Goal: Information Seeking & Learning: Learn about a topic

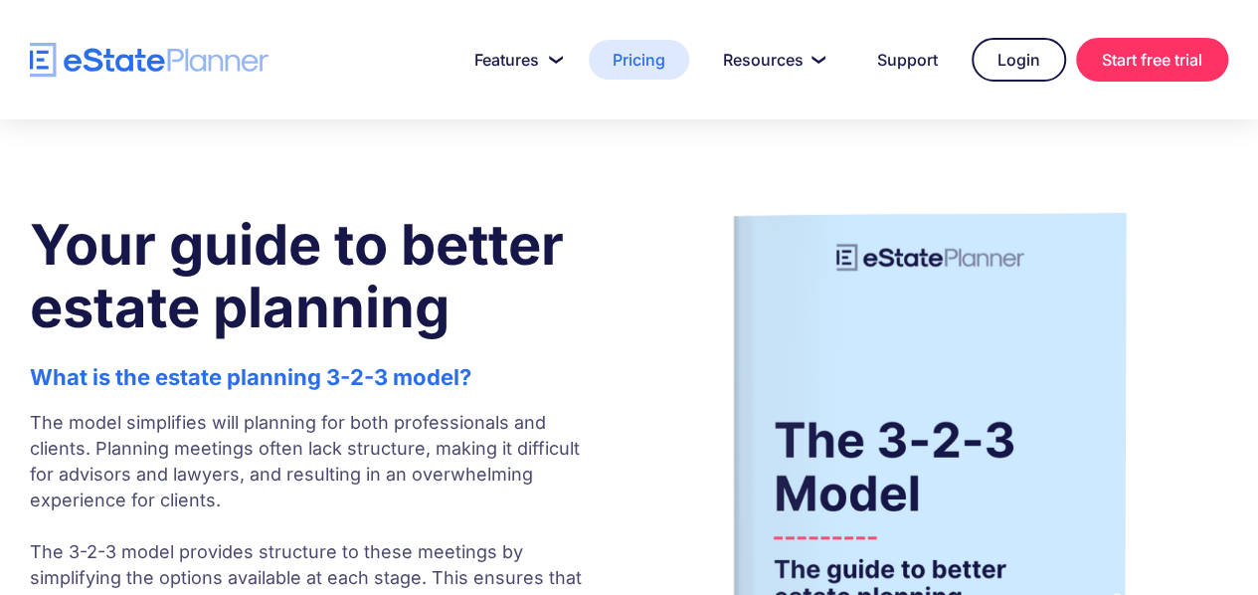
click at [645, 63] on link "Pricing" at bounding box center [639, 60] width 100 height 40
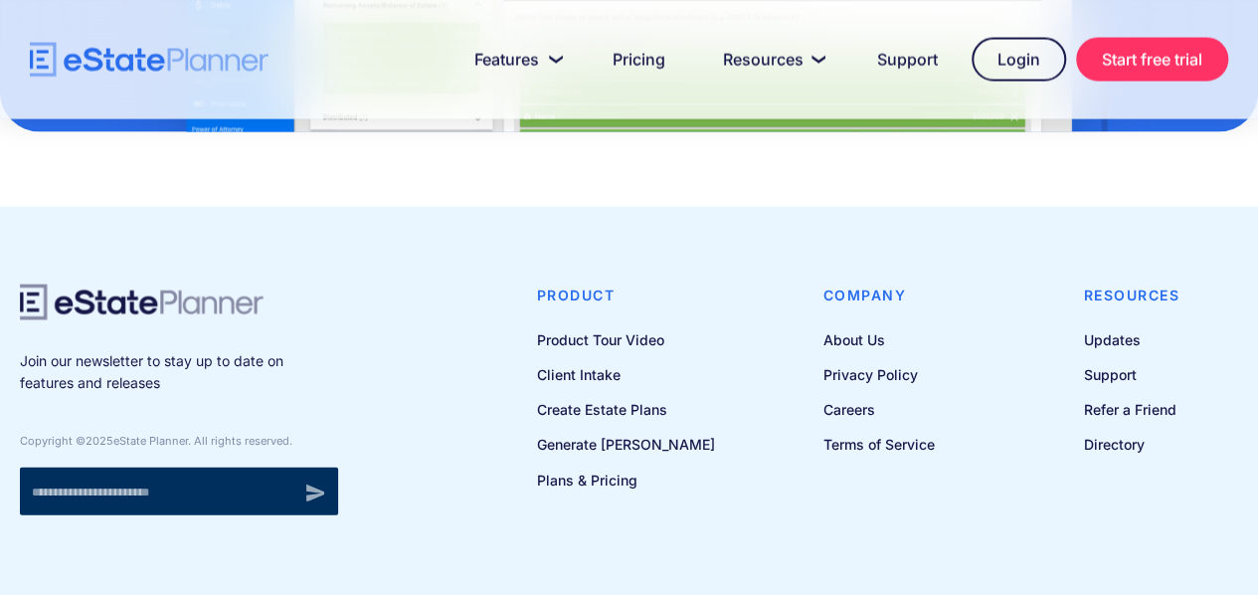
scroll to position [1919, 0]
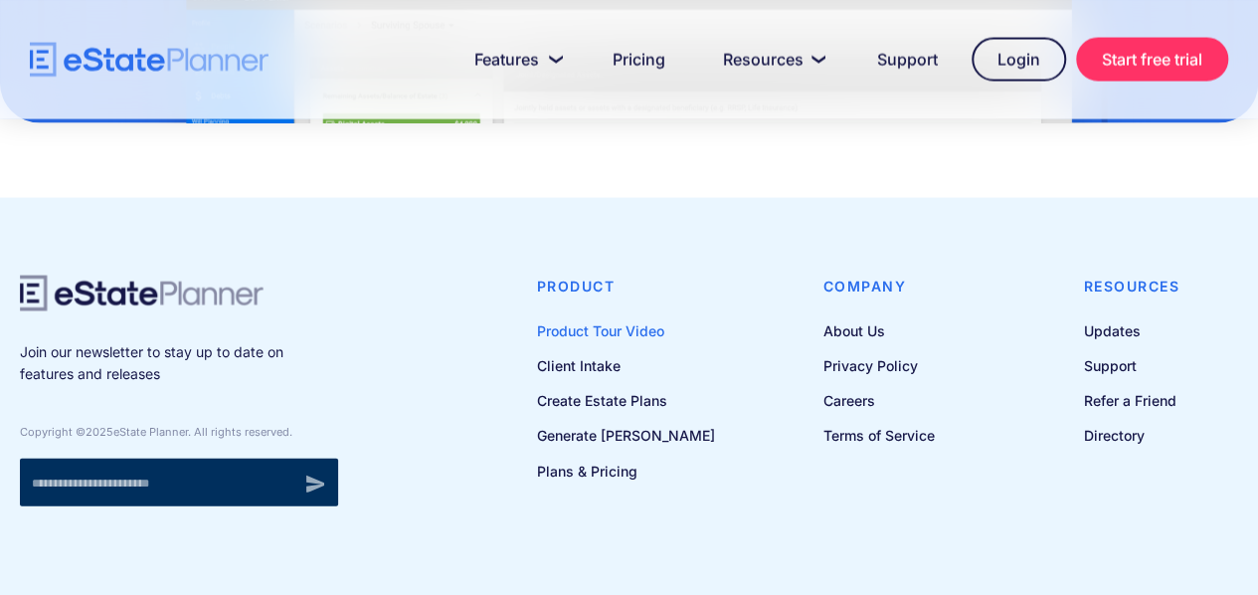
click at [629, 332] on link "Product Tour Video" at bounding box center [626, 330] width 178 height 25
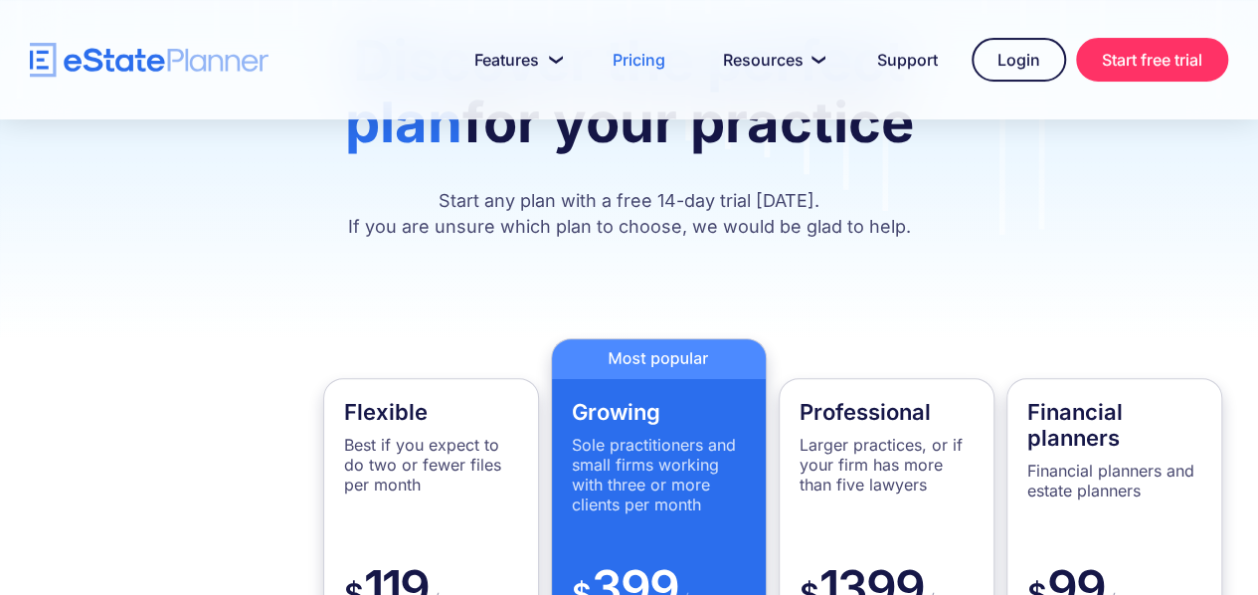
scroll to position [298, 0]
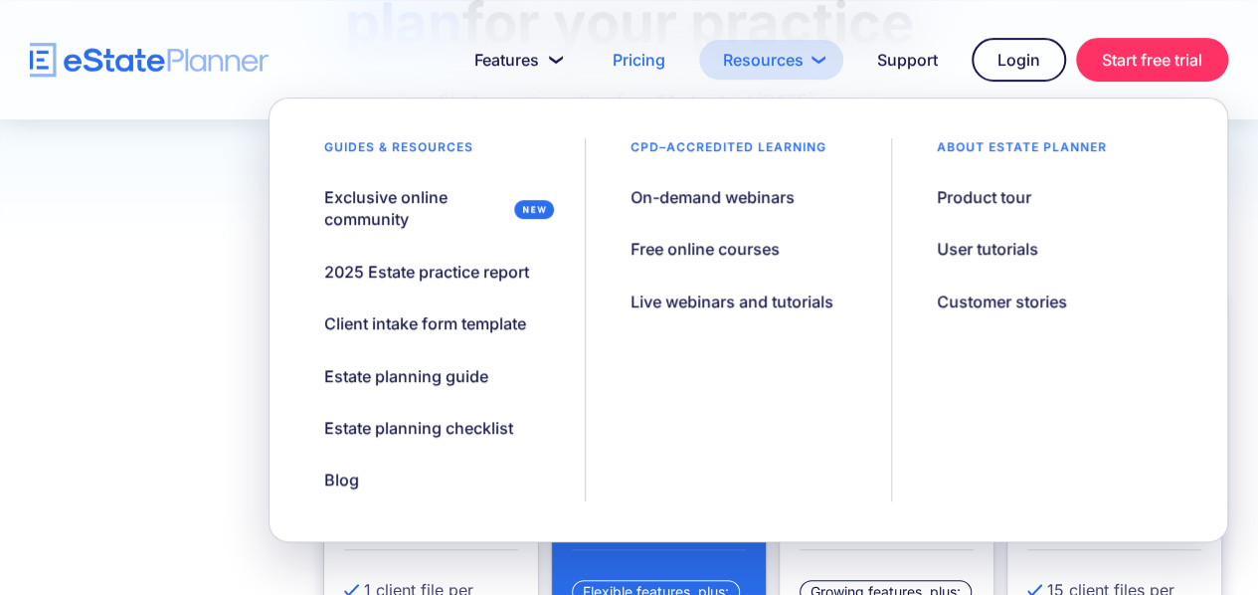
click at [777, 65] on link "Resources" at bounding box center [771, 60] width 144 height 40
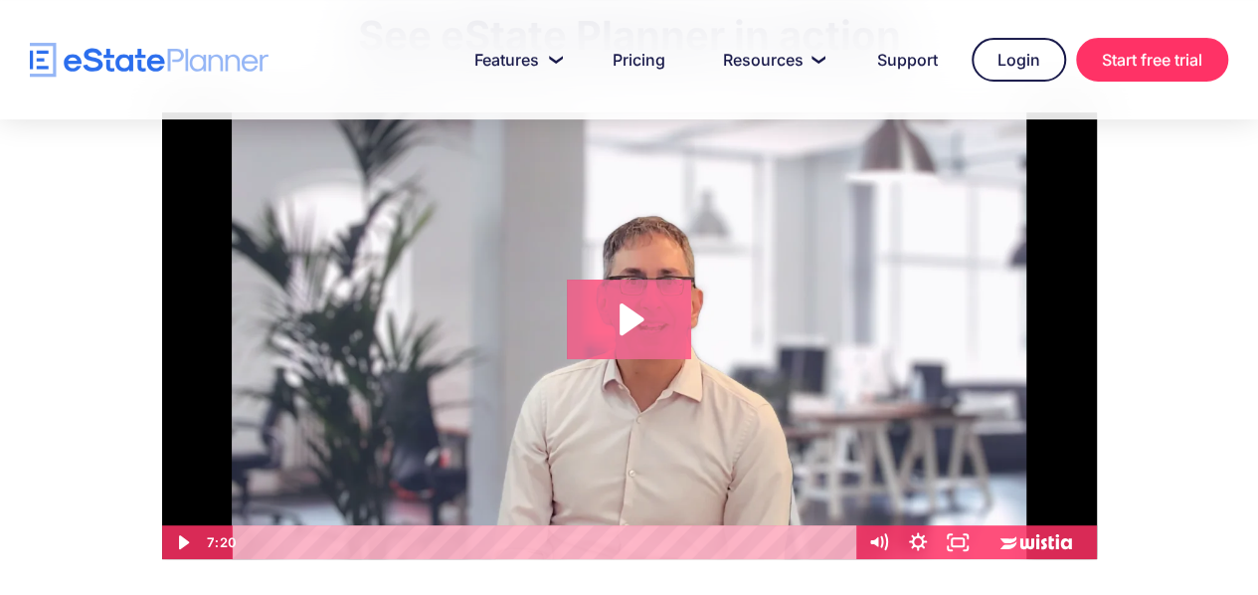
scroll to position [199, 0]
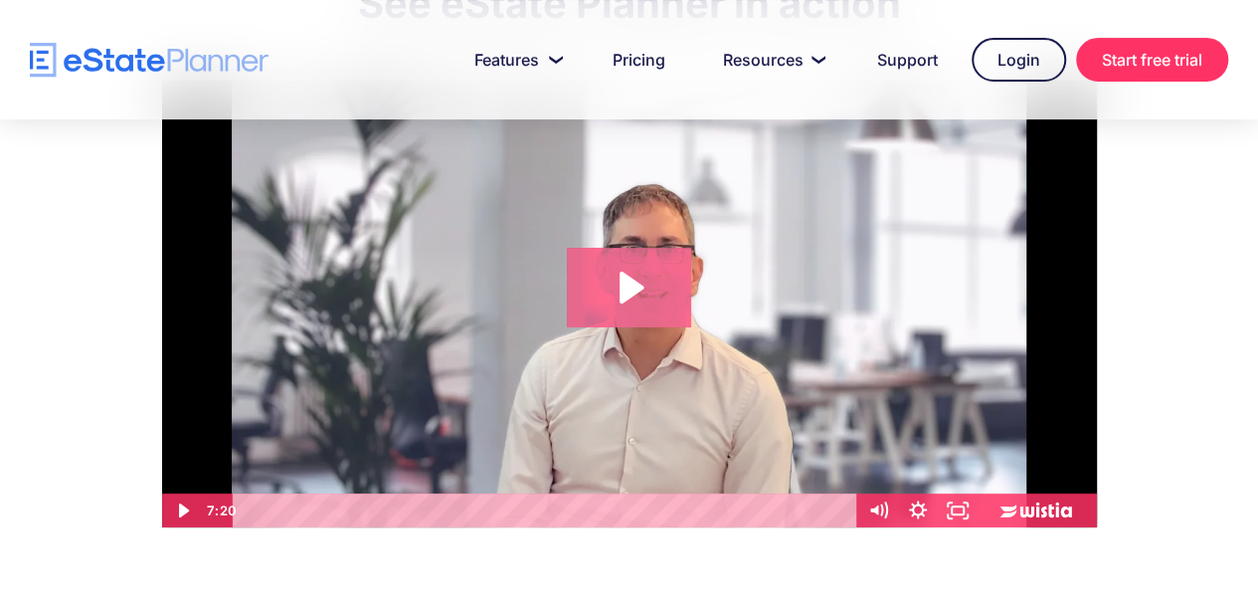
click at [624, 299] on icon "Play Video: eState Product Demo Video" at bounding box center [632, 288] width 24 height 32
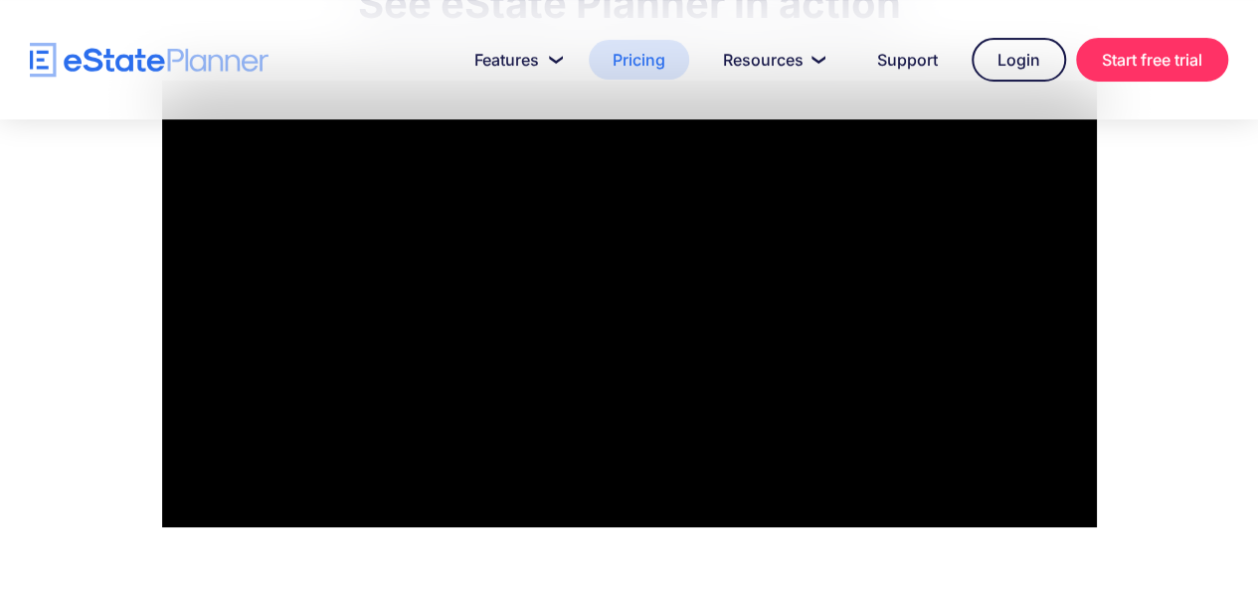
click at [631, 57] on link "Pricing" at bounding box center [639, 60] width 100 height 40
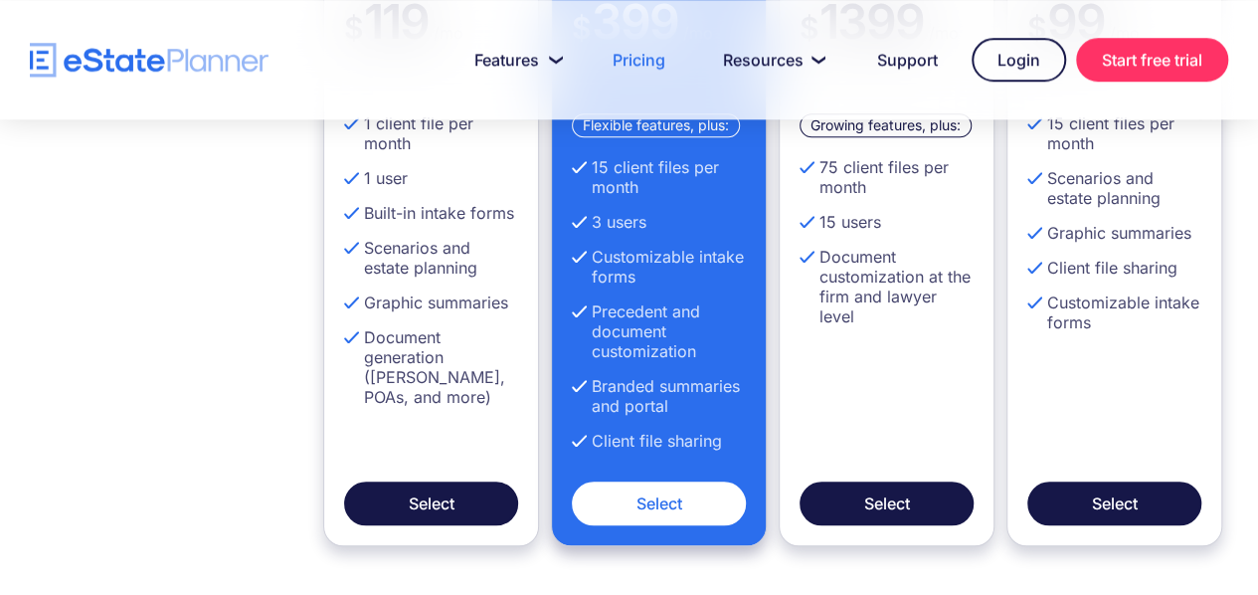
scroll to position [796, 0]
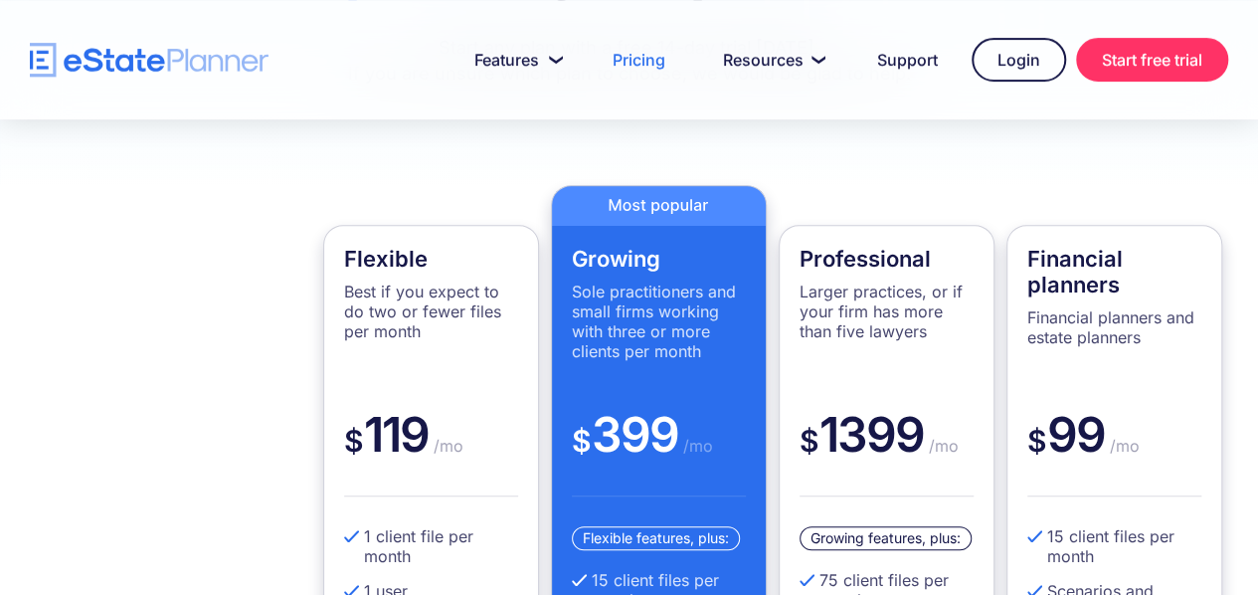
scroll to position [398, 0]
